Goal: Information Seeking & Learning: Learn about a topic

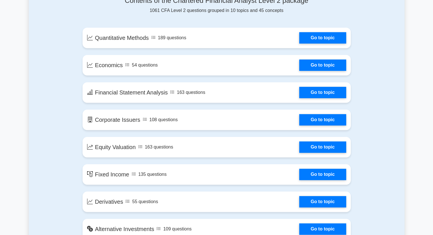
scroll to position [306, 0]
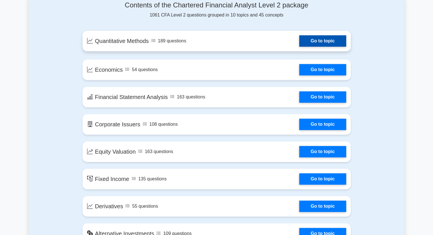
click at [304, 41] on link "Go to topic" at bounding box center [323, 40] width 47 height 11
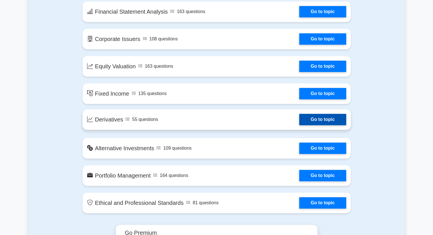
scroll to position [390, 0]
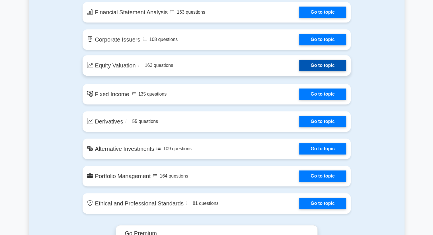
click at [300, 67] on link "Go to topic" at bounding box center [323, 65] width 47 height 11
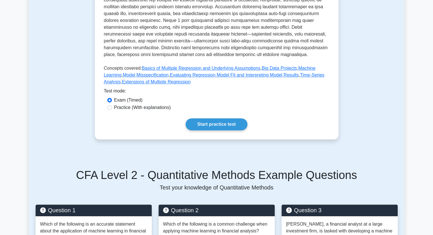
scroll to position [227, 0]
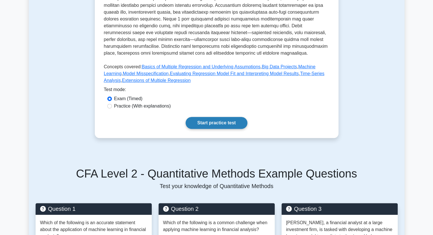
click at [230, 117] on link "Start practice test" at bounding box center [217, 123] width 62 height 12
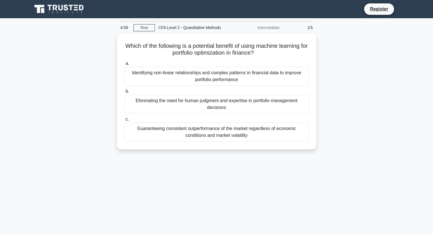
scroll to position [14, 0]
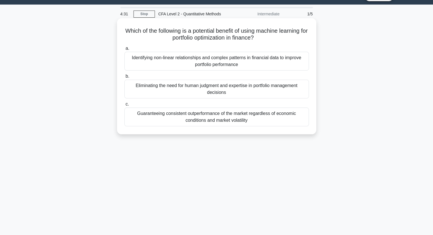
click at [191, 64] on div "Identifying non-linear relationships and complex patterns in financial data to …" at bounding box center [217, 61] width 185 height 19
click at [125, 50] on input "a. Identifying non-linear relationships and complex patterns in financial data …" at bounding box center [125, 49] width 0 height 4
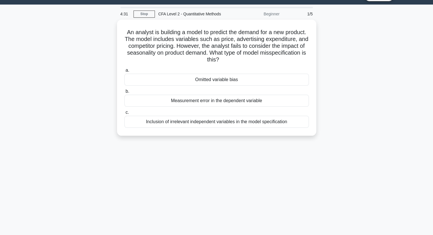
scroll to position [0, 0]
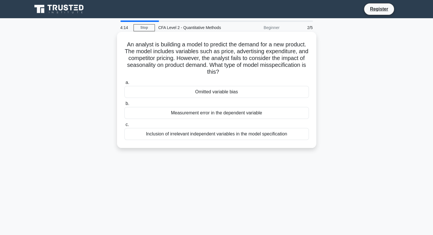
click at [170, 135] on div "Inclusion of irrelevant independent variables in the model specification" at bounding box center [217, 134] width 185 height 12
click at [125, 127] on input "c. Inclusion of irrelevant independent variables in the model specification" at bounding box center [125, 125] width 0 height 4
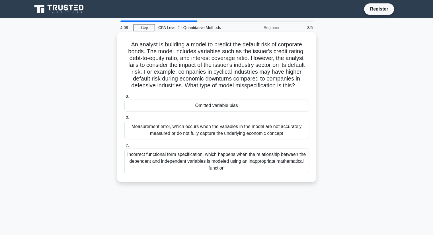
click at [183, 130] on div "Measurement error, which occurs when the variables in the model are not accurat…" at bounding box center [217, 130] width 185 height 19
click at [125, 119] on input "b. Measurement error, which occurs when the variables in the model are not accu…" at bounding box center [125, 118] width 0 height 4
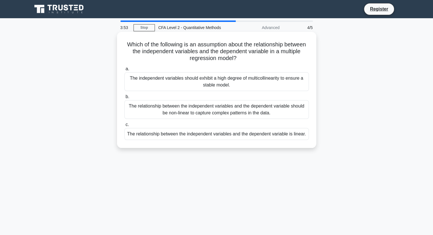
drag, startPoint x: 168, startPoint y: 77, endPoint x: 158, endPoint y: 78, distance: 10.8
click at [158, 78] on div "The independent variables should exhibit a high degree of multicollinearity to …" at bounding box center [217, 81] width 185 height 19
click at [125, 71] on input "a. The independent variables should exhibit a high degree of multicollinearity …" at bounding box center [125, 69] width 0 height 4
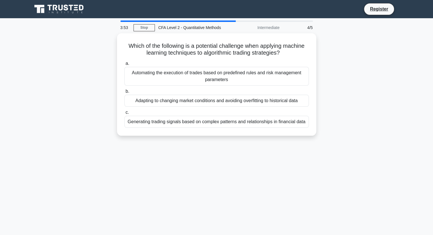
click at [158, 78] on div "Automating the execution of trades based on predefined rules and risk managemen…" at bounding box center [217, 76] width 185 height 19
click at [125, 66] on input "a. Automating the execution of trades based on predefined rules and risk manage…" at bounding box center [125, 64] width 0 height 4
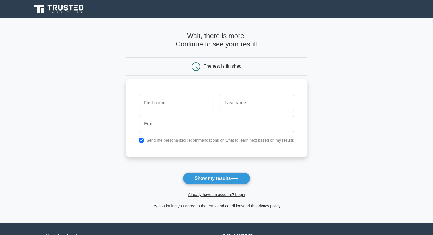
type input "u"
type input "t"
type input "o"
type input "[PERSON_NAME]"
click at [231, 107] on input "text" at bounding box center [257, 103] width 74 height 17
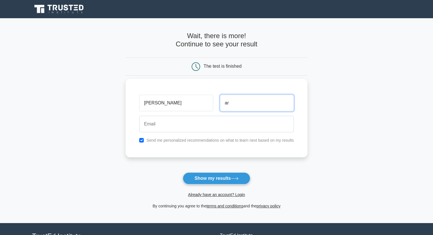
type input "a"
type input "Art"
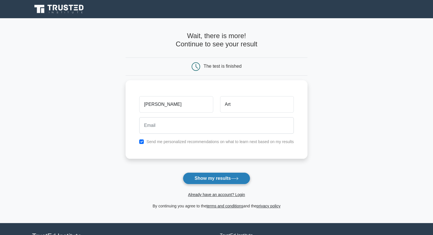
click at [207, 182] on button "Show my results" at bounding box center [216, 179] width 67 height 12
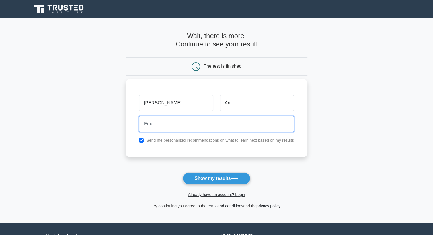
click at [158, 122] on input "email" at bounding box center [216, 124] width 155 height 17
click at [155, 127] on input "email" at bounding box center [216, 124] width 155 height 17
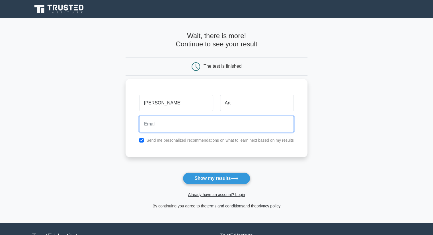
click at [155, 127] on input "email" at bounding box center [216, 124] width 155 height 17
type input "k"
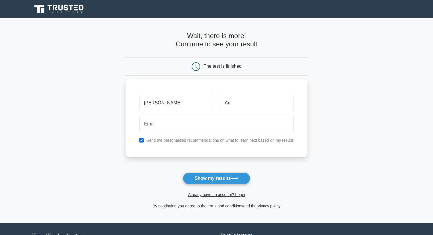
click at [212, 143] on div "Send me personalized recommendations on what to learn next based on my results" at bounding box center [217, 140] width 162 height 7
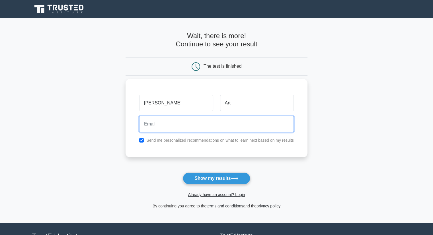
click at [165, 128] on input "email" at bounding box center [216, 124] width 155 height 17
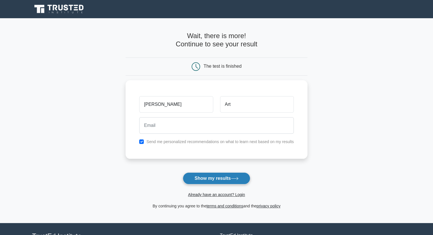
click at [217, 174] on button "Show my results" at bounding box center [216, 179] width 67 height 12
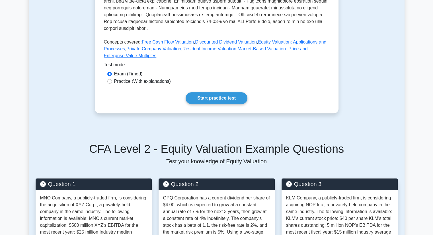
scroll to position [238, 0]
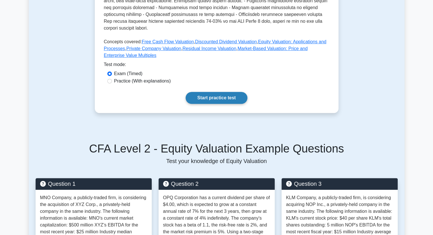
click at [201, 93] on link "Start practice test" at bounding box center [217, 98] width 62 height 12
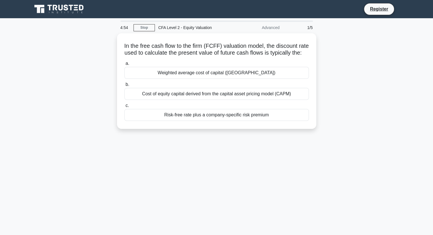
drag, startPoint x: 127, startPoint y: 45, endPoint x: 275, endPoint y: 138, distance: 175.3
click at [275, 136] on div "In the free cash flow to the firm (FCFF) valuation model, the discount rate use…" at bounding box center [217, 84] width 376 height 103
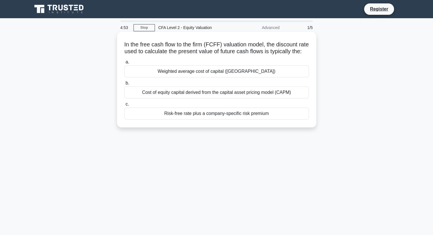
click at [244, 109] on label "c. Risk-free rate plus a company-specific risk premium" at bounding box center [217, 110] width 185 height 19
click at [125, 106] on input "c. Risk-free rate plus a company-specific risk premium" at bounding box center [125, 105] width 0 height 4
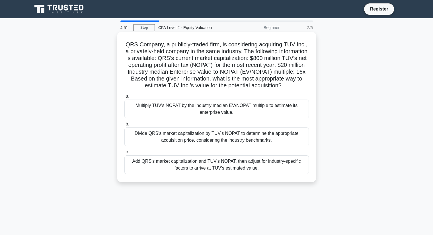
click at [137, 76] on h5 "QRS Company, a publicly-traded firm, is considering acquiring TUV Inc., a priva…" at bounding box center [217, 65] width 186 height 48
click at [219, 173] on div "Add QRS's market capitalization and TUV's NOPAT, then adjust for industry-speci…" at bounding box center [217, 165] width 185 height 19
click at [125, 154] on input "c. Add QRS's market capitalization and TUV's NOPAT, then adjust for industry-sp…" at bounding box center [125, 152] width 0 height 4
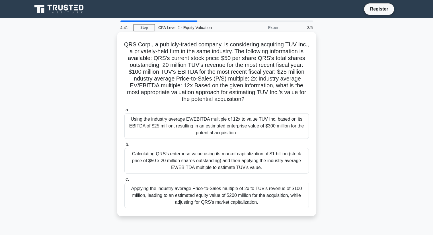
click at [197, 131] on div "Using the industry average EV/EBITDA multiple of 12x to value TUV Inc. based on…" at bounding box center [217, 126] width 185 height 26
click at [125, 112] on input "a. Using the industry average EV/EBITDA multiple of 12x to value TUV Inc. based…" at bounding box center [125, 110] width 0 height 4
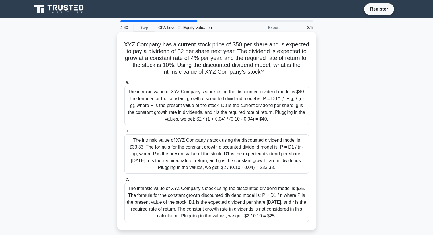
click at [203, 109] on div "The intrinsic value of XYZ Company's stock using the discounted dividend model …" at bounding box center [217, 105] width 185 height 39
click at [125, 85] on input "a. The intrinsic value of XYZ Company's stock using the discounted dividend mod…" at bounding box center [125, 83] width 0 height 4
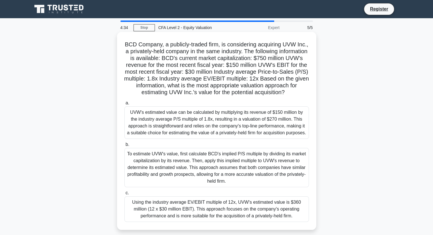
click at [202, 180] on div "To estimate UVW's value, first calculate BCD's implied P/S multiple by dividing…" at bounding box center [217, 167] width 185 height 39
click at [125, 147] on input "b. To estimate UVW's value, first calculate BCD's implied P/S multiple by divid…" at bounding box center [125, 145] width 0 height 4
